Goal: Task Accomplishment & Management: Manage account settings

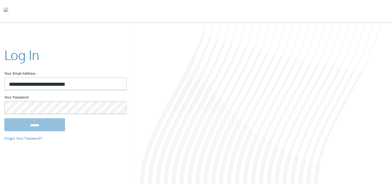
type input "**********"
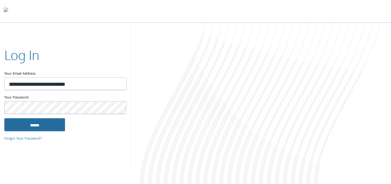
click at [36, 128] on input "******" at bounding box center [34, 124] width 61 height 13
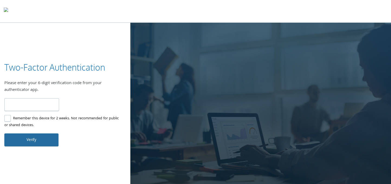
type input "******"
click at [30, 134] on button "Verify" at bounding box center [31, 140] width 54 height 13
